Goal: Task Accomplishment & Management: Manage account settings

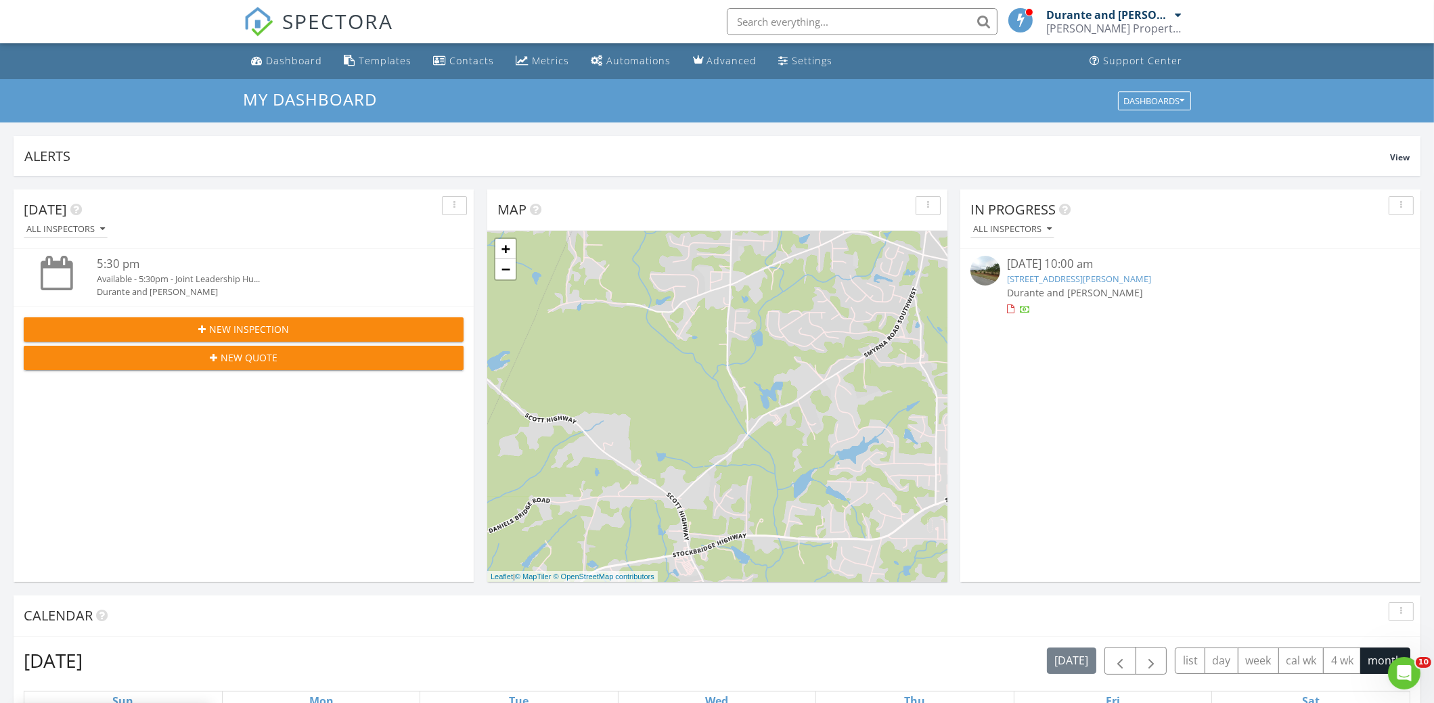
click at [1103, 270] on div "[DATE] 10:00 am" at bounding box center [1190, 264] width 367 height 17
